Goal: Task Accomplishment & Management: Use online tool/utility

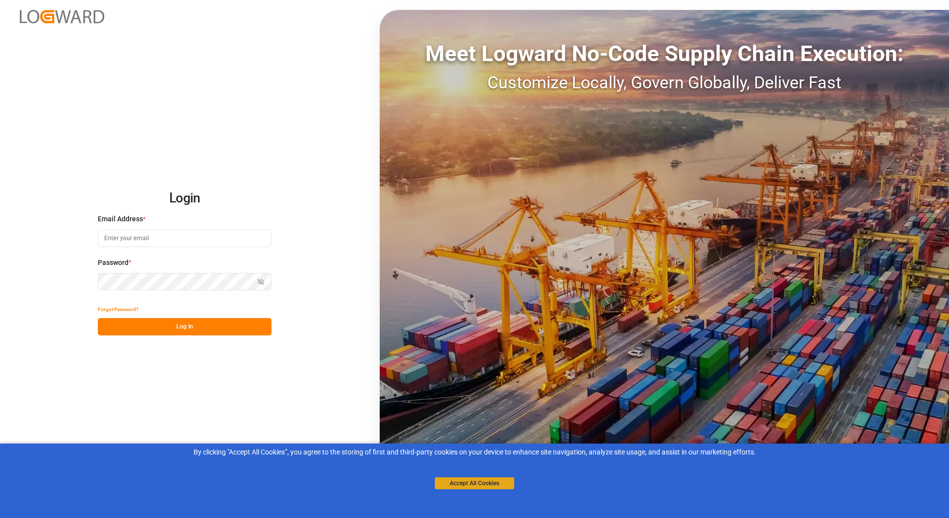
type input "[PERSON_NAME][EMAIL_ADDRESS][PERSON_NAME][DOMAIN_NAME]"
click at [480, 480] on button "Accept All Cookies" at bounding box center [474, 483] width 79 height 12
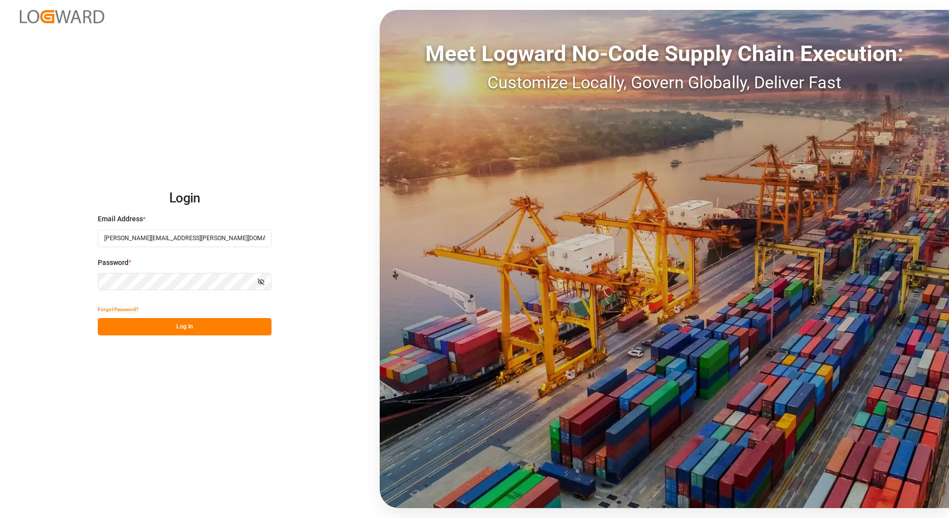
click at [179, 327] on button "Log In" at bounding box center [185, 326] width 174 height 17
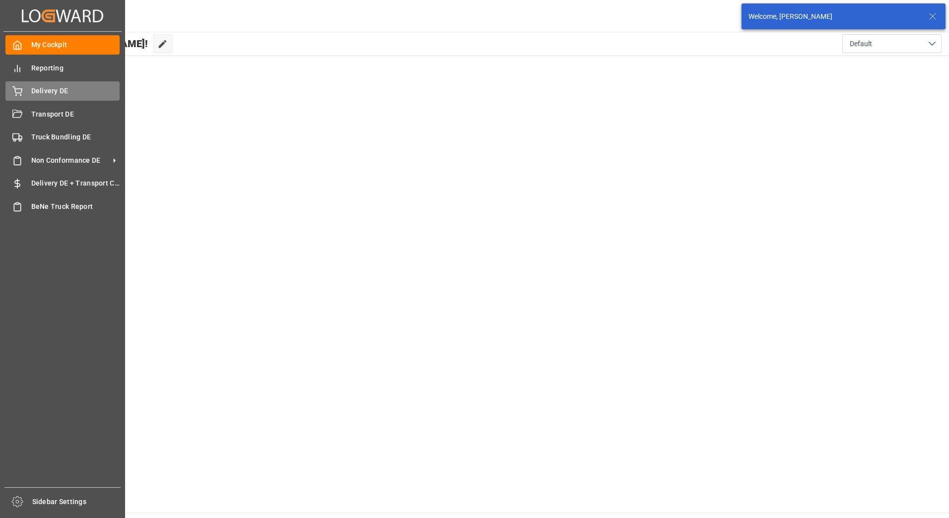
click at [31, 92] on span "Delivery DE" at bounding box center [75, 91] width 89 height 10
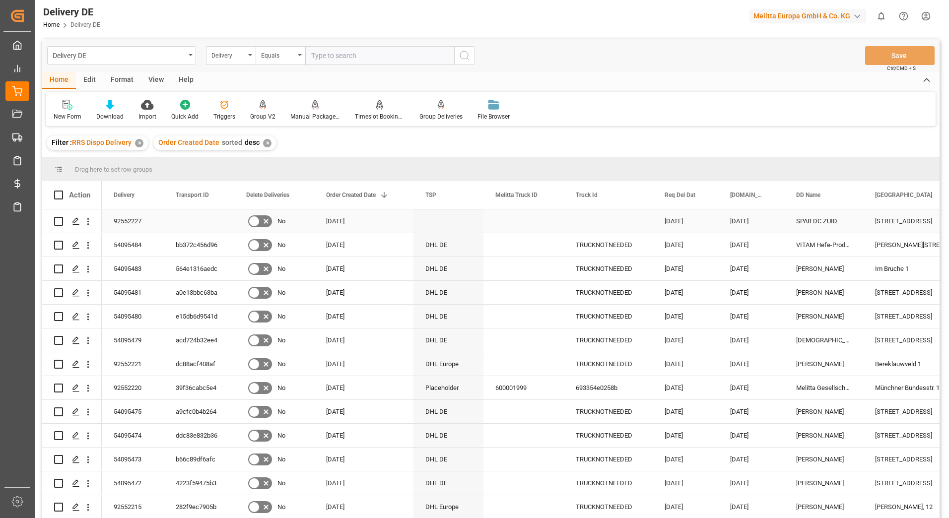
click at [60, 220] on input "Press Space to toggle row selection (unchecked)" at bounding box center [58, 221] width 9 height 9
checkbox input "true"
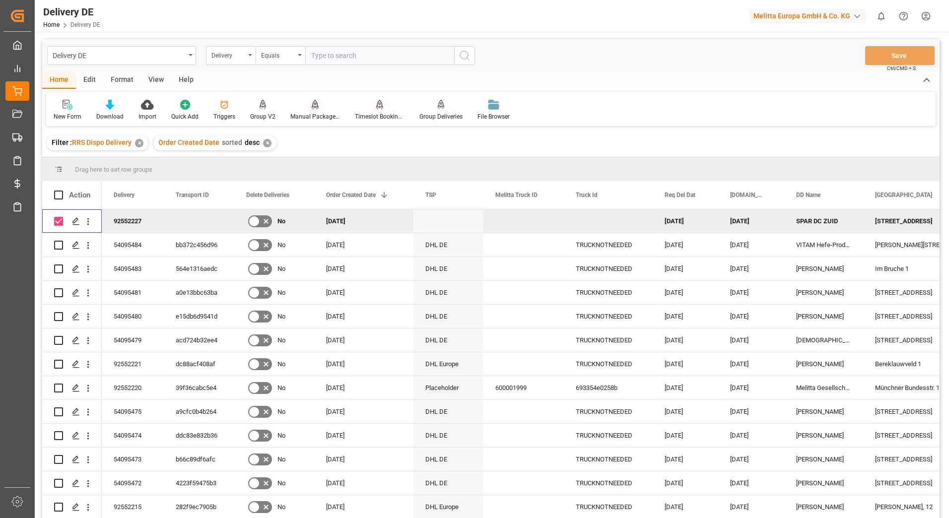
click at [307, 116] on div "Manual Package TypeDetermination" at bounding box center [315, 116] width 50 height 9
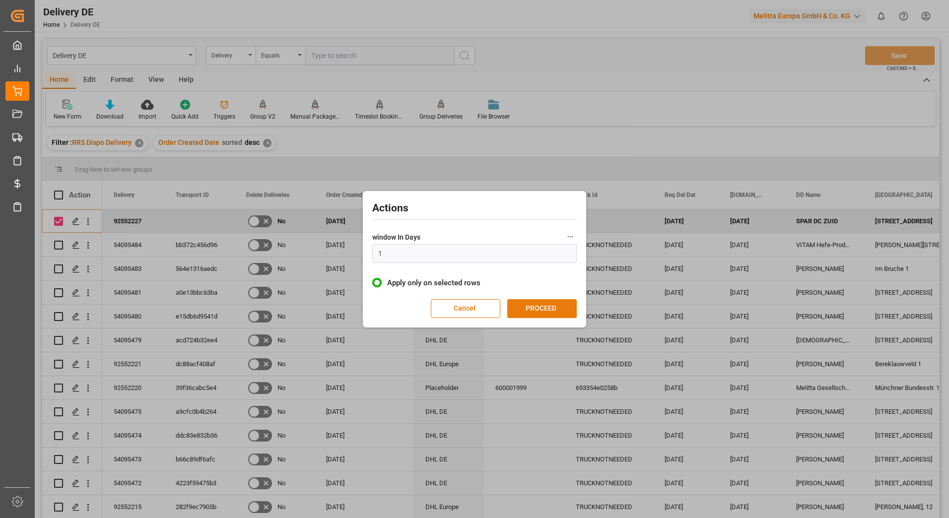
click at [537, 305] on button "PROCEED" at bounding box center [541, 308] width 69 height 19
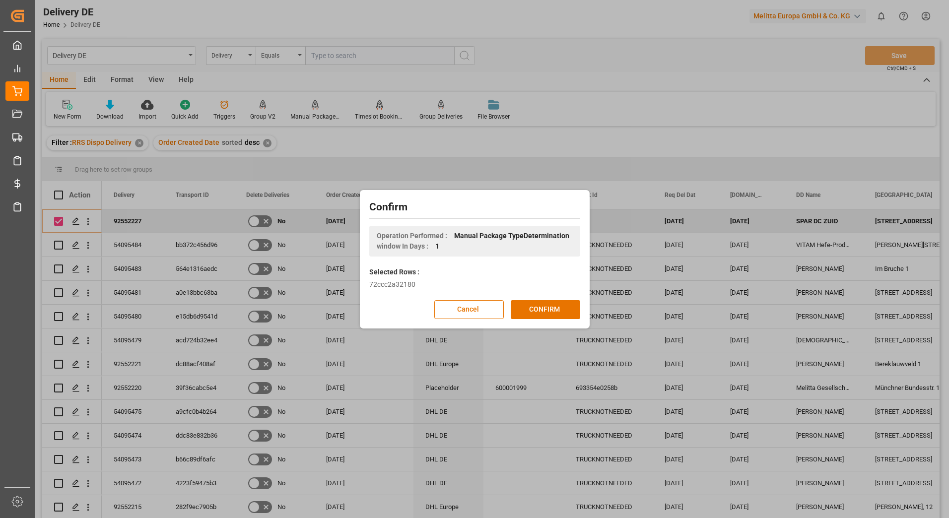
click at [537, 305] on button "CONFIRM" at bounding box center [545, 309] width 69 height 19
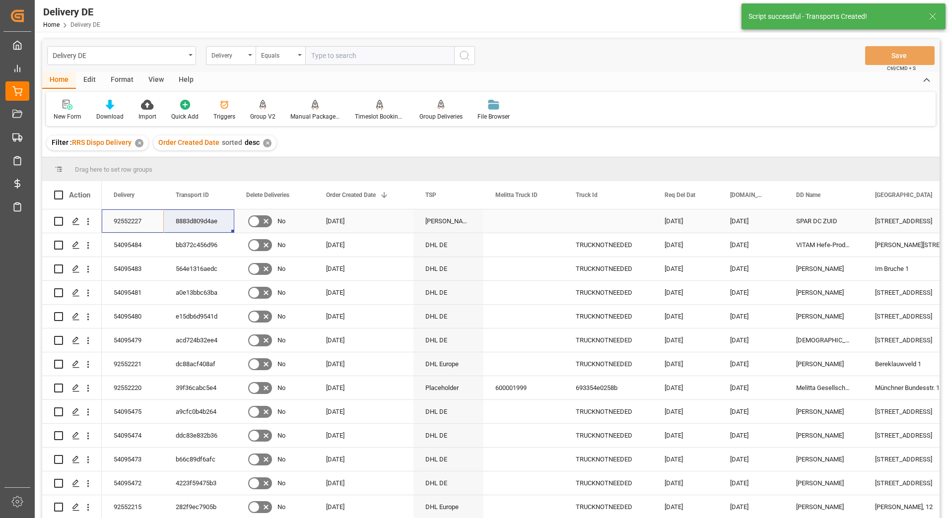
drag, startPoint x: 129, startPoint y: 215, endPoint x: 185, endPoint y: 220, distance: 55.3
